Goal: Find specific page/section: Find specific page/section

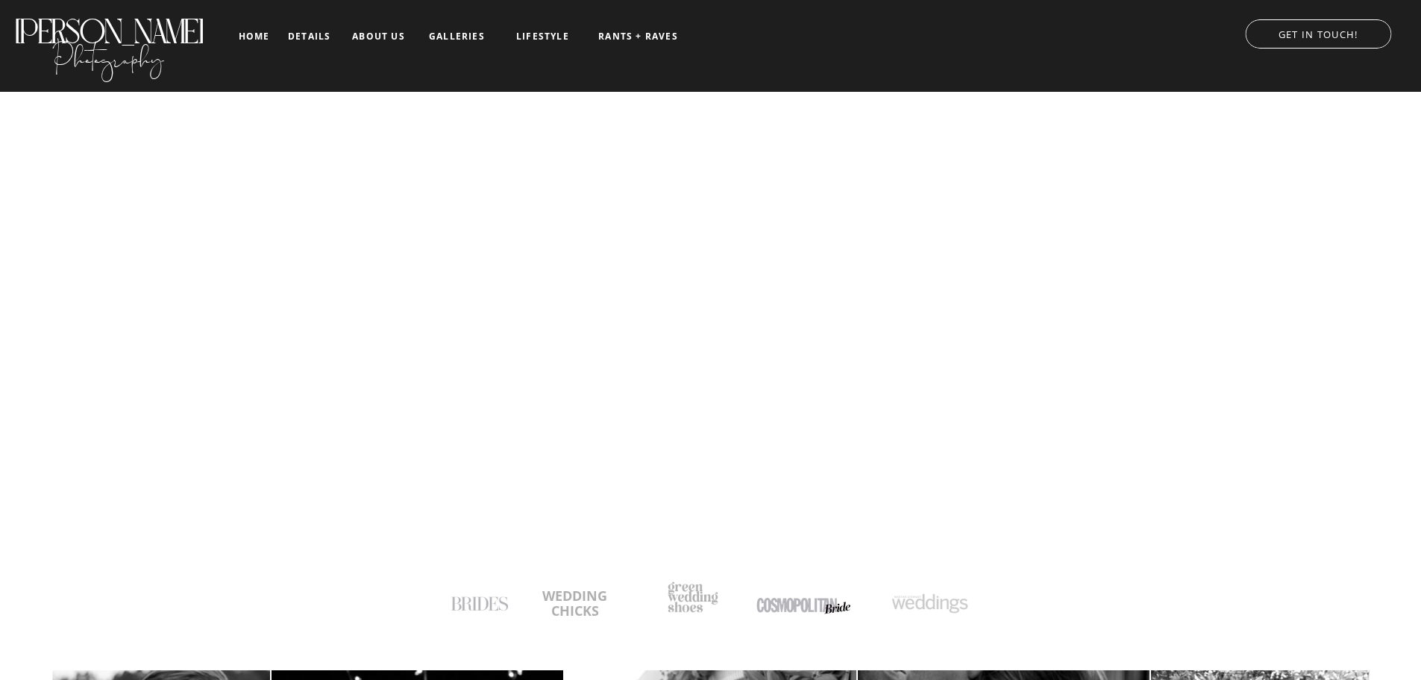
click at [379, 36] on nav "about us" at bounding box center [379, 36] width 62 height 10
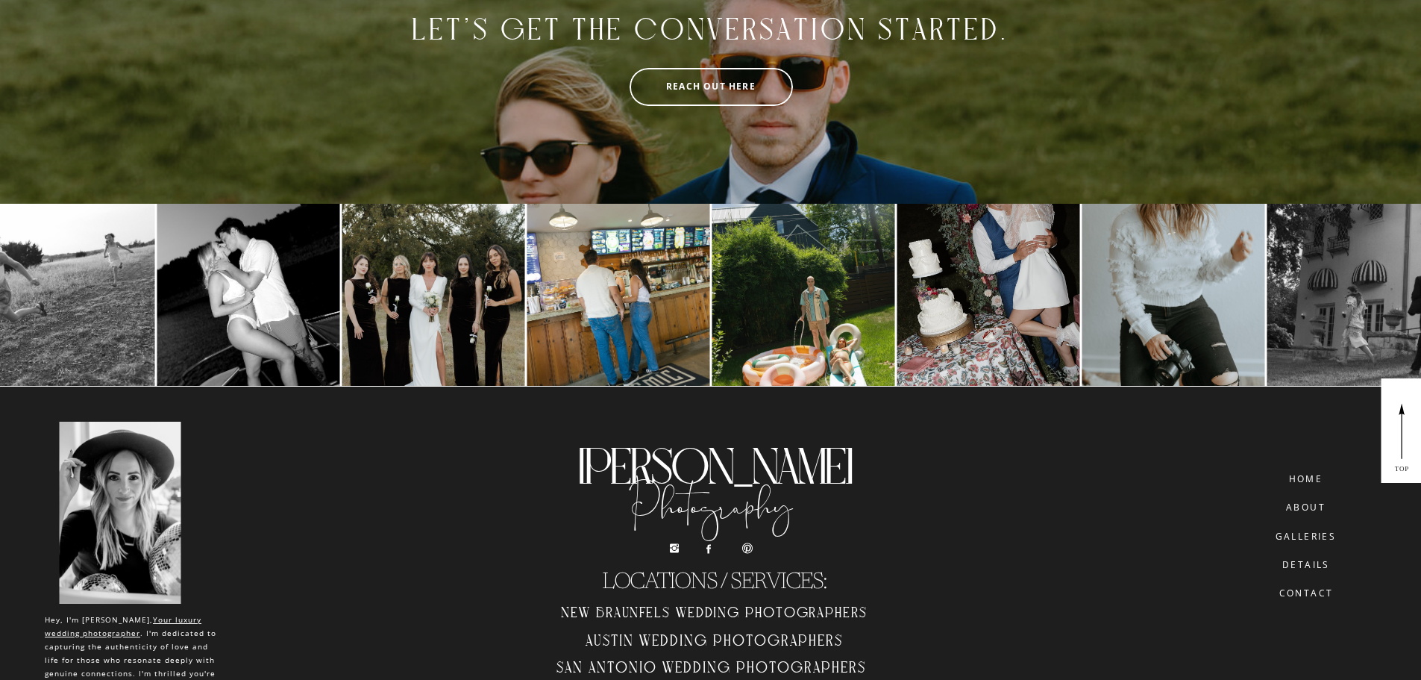
scroll to position [3568, 0]
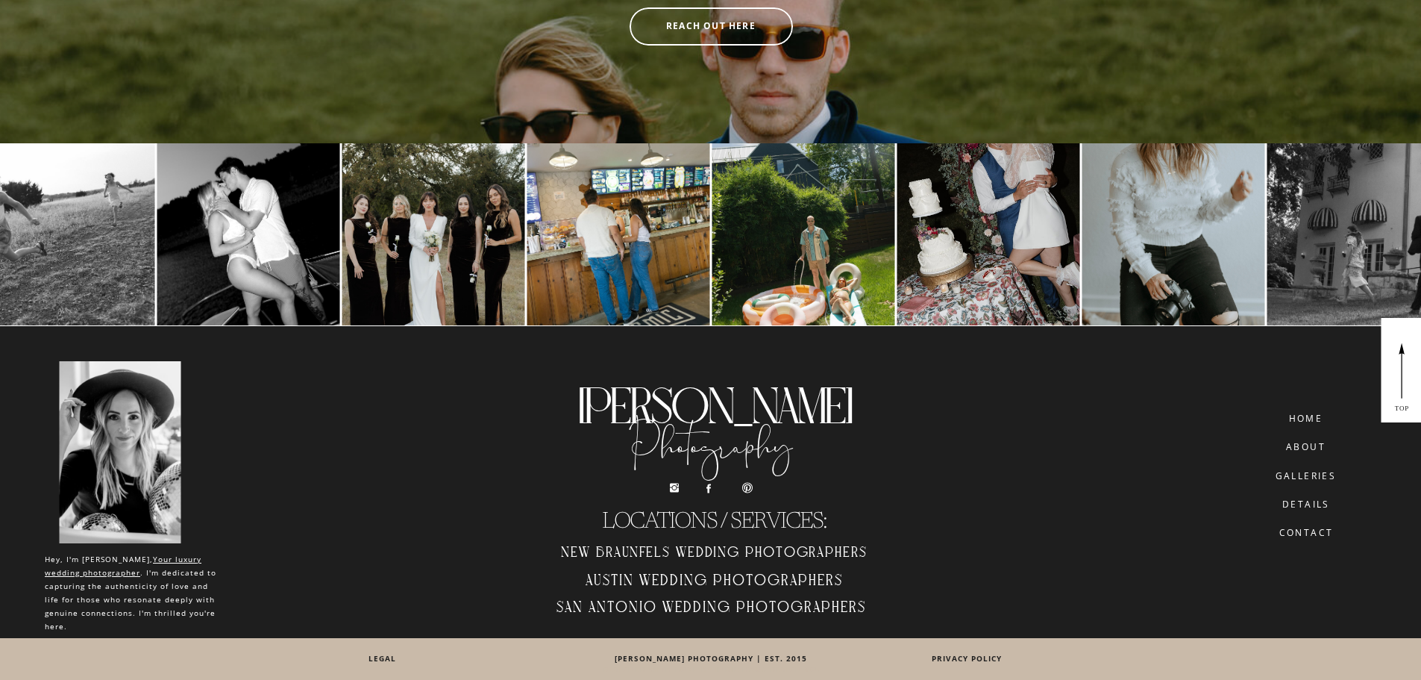
click at [1313, 504] on nav "details" at bounding box center [1307, 503] width 84 height 9
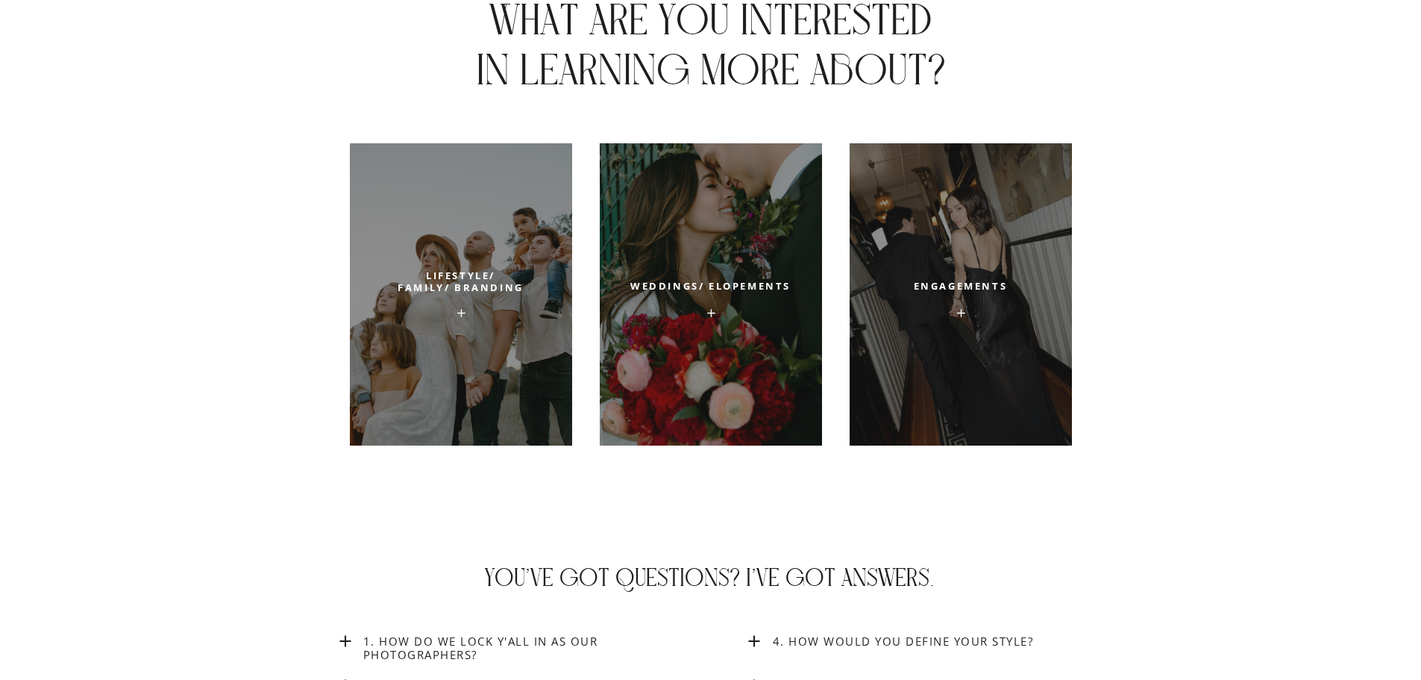
scroll to position [5521, 0]
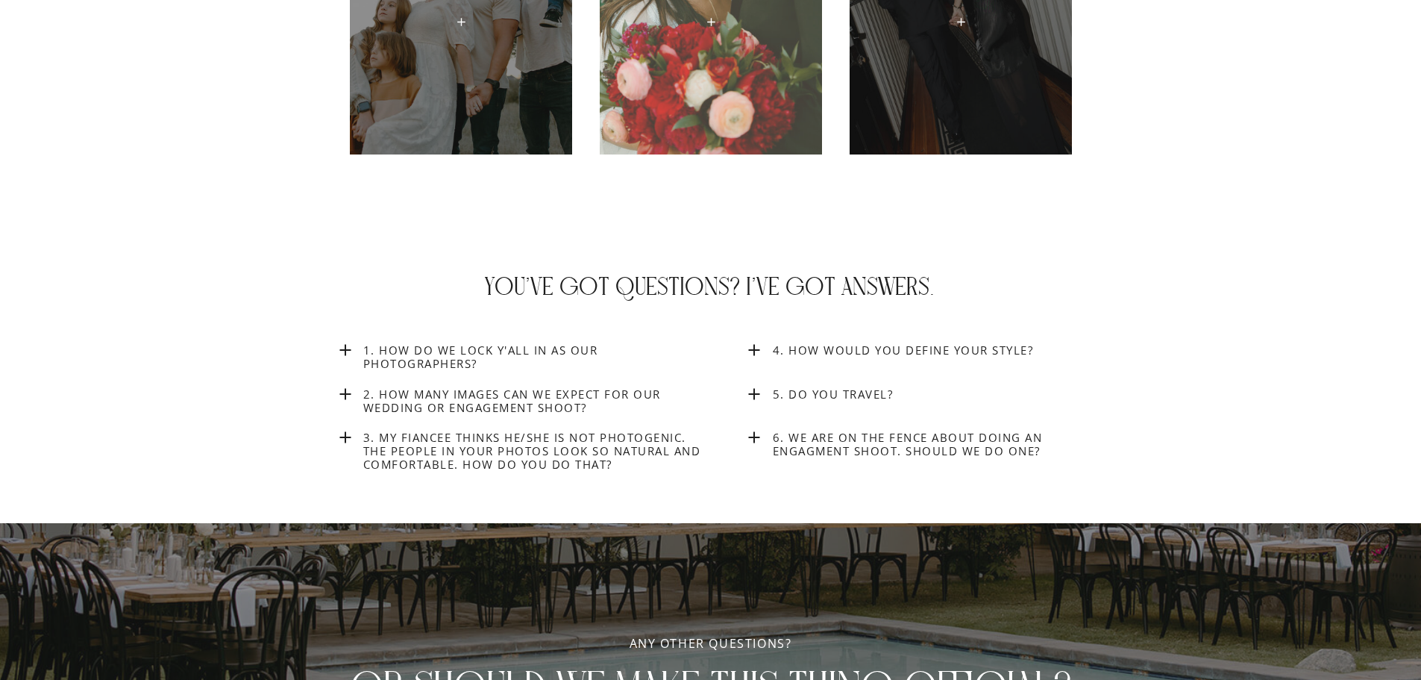
click at [710, 91] on div at bounding box center [711, 3] width 222 height 302
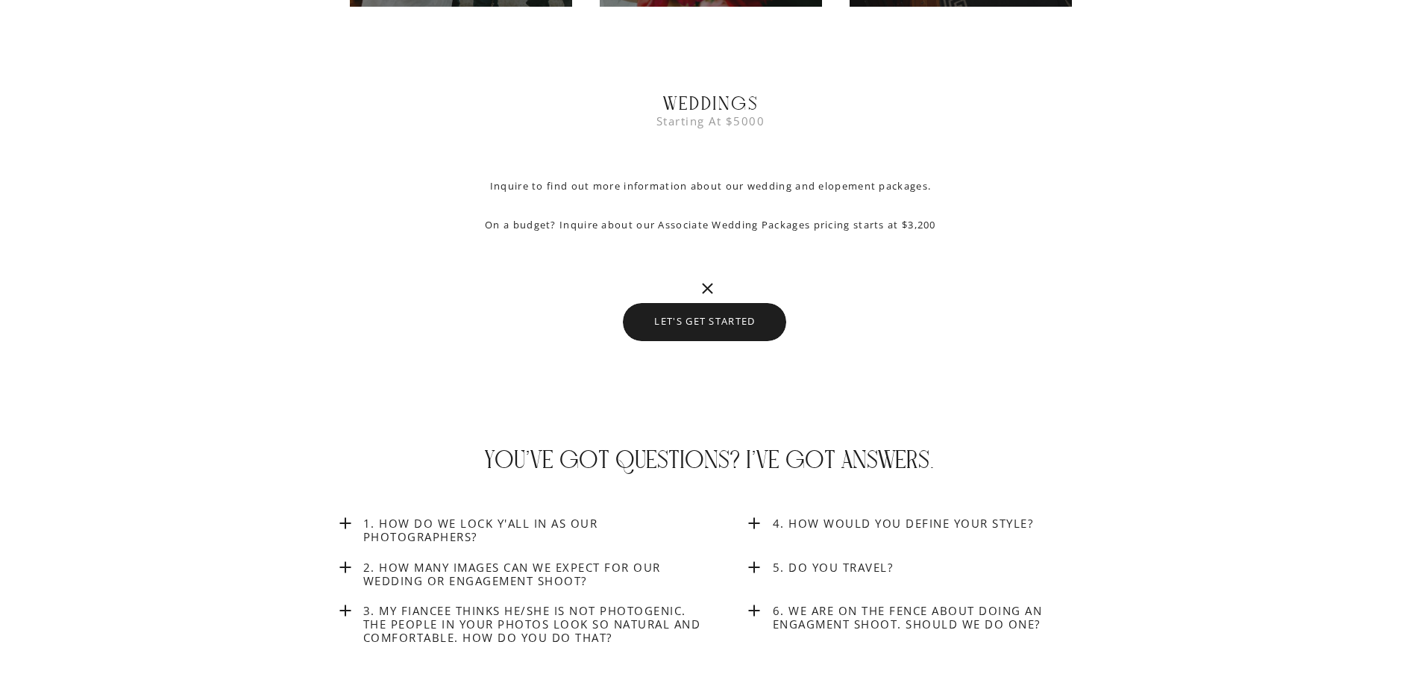
scroll to position [5669, 0]
